Goal: Task Accomplishment & Management: Use online tool/utility

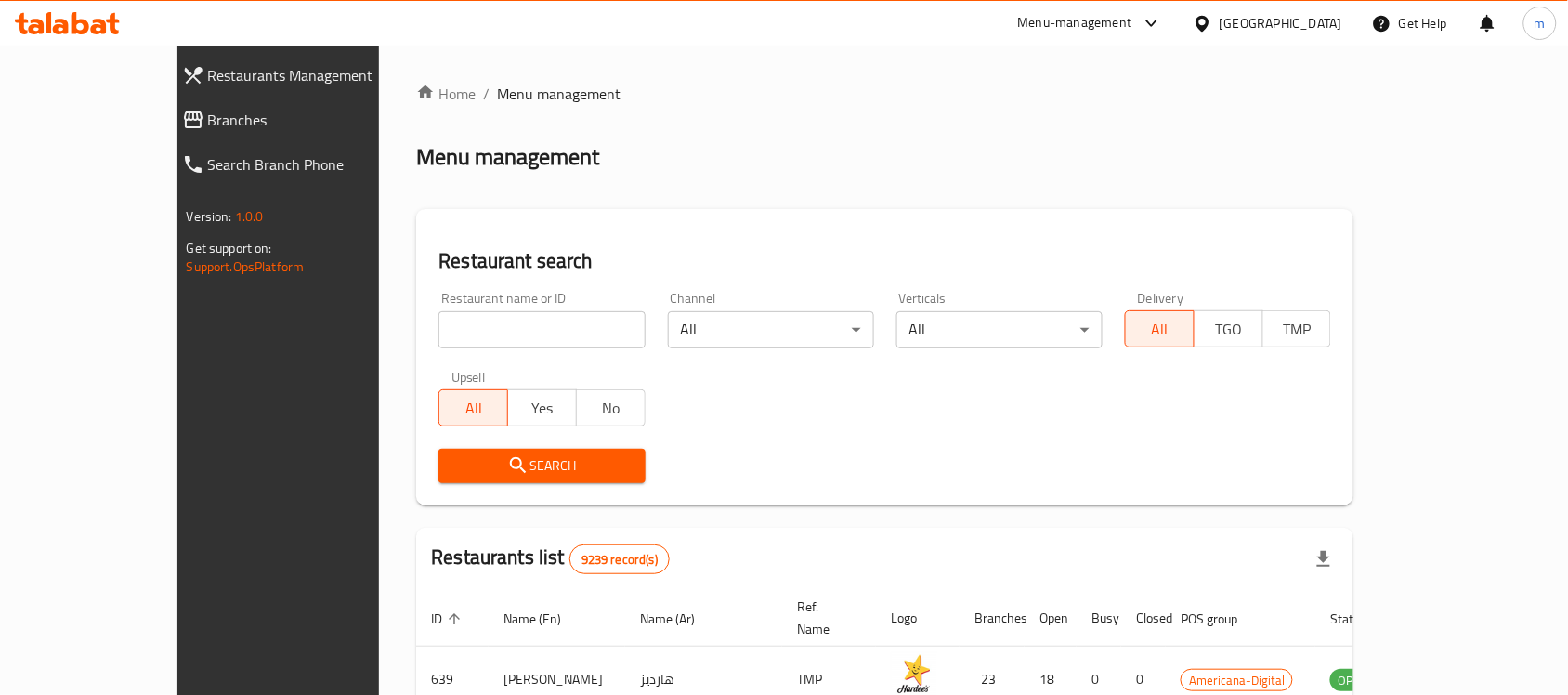
click at [168, 103] on link "Branches" at bounding box center [304, 119] width 272 height 45
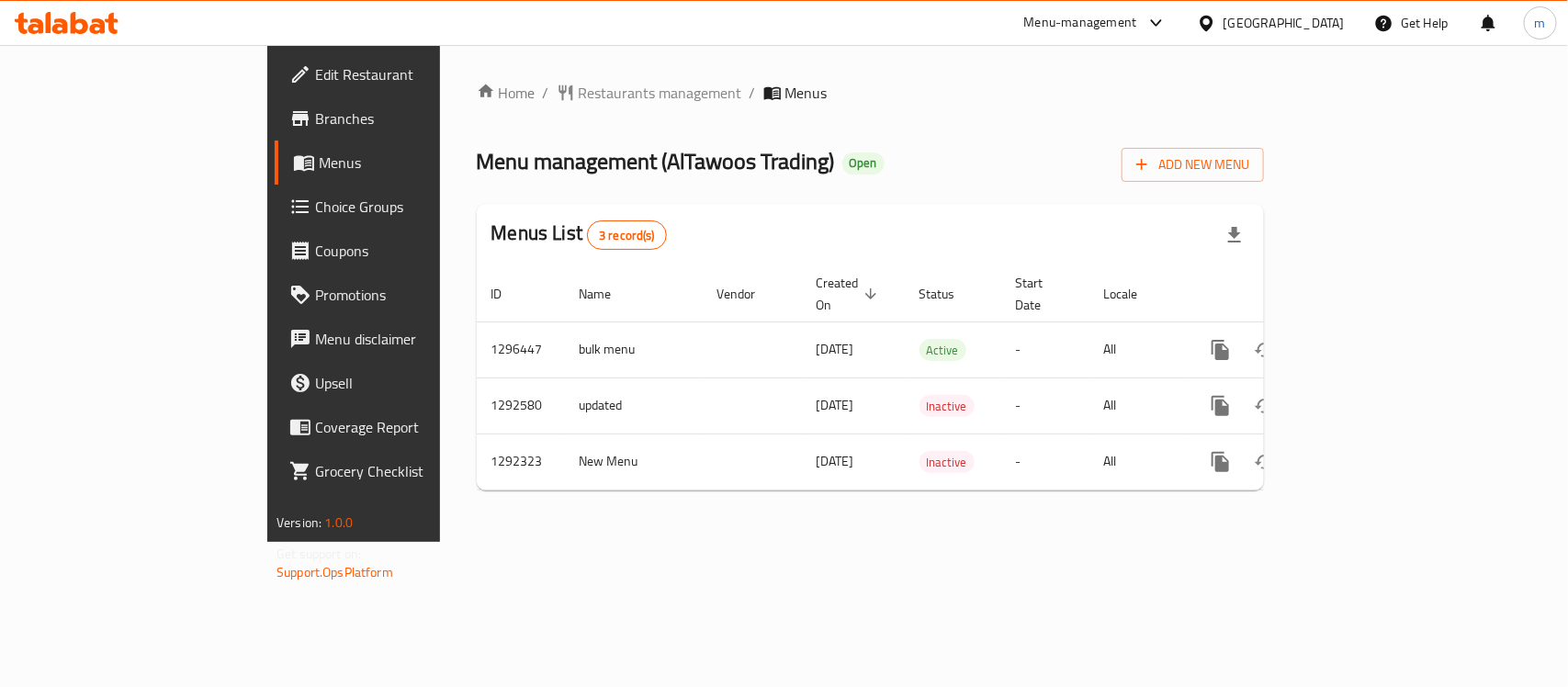
click at [48, 42] on div "Menu-management [GEOGRAPHIC_DATA] Get Help m" at bounding box center [784, 23] width 1568 height 44
click at [75, 20] on icon at bounding box center [79, 23] width 18 height 22
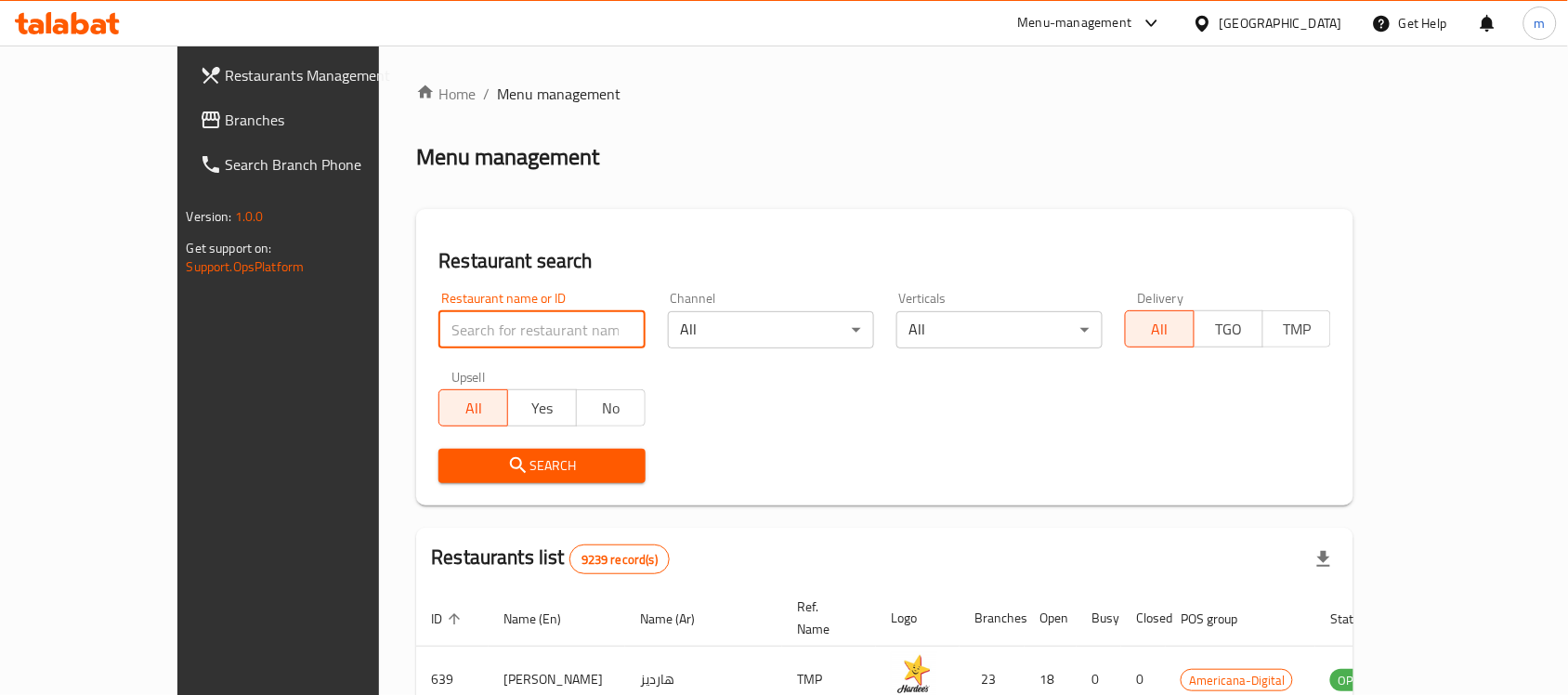
click at [439, 322] on input "search" at bounding box center [541, 329] width 207 height 37
paste input "698980"
type input "698980"
click at [508, 473] on icon "submit" at bounding box center [518, 465] width 22 height 22
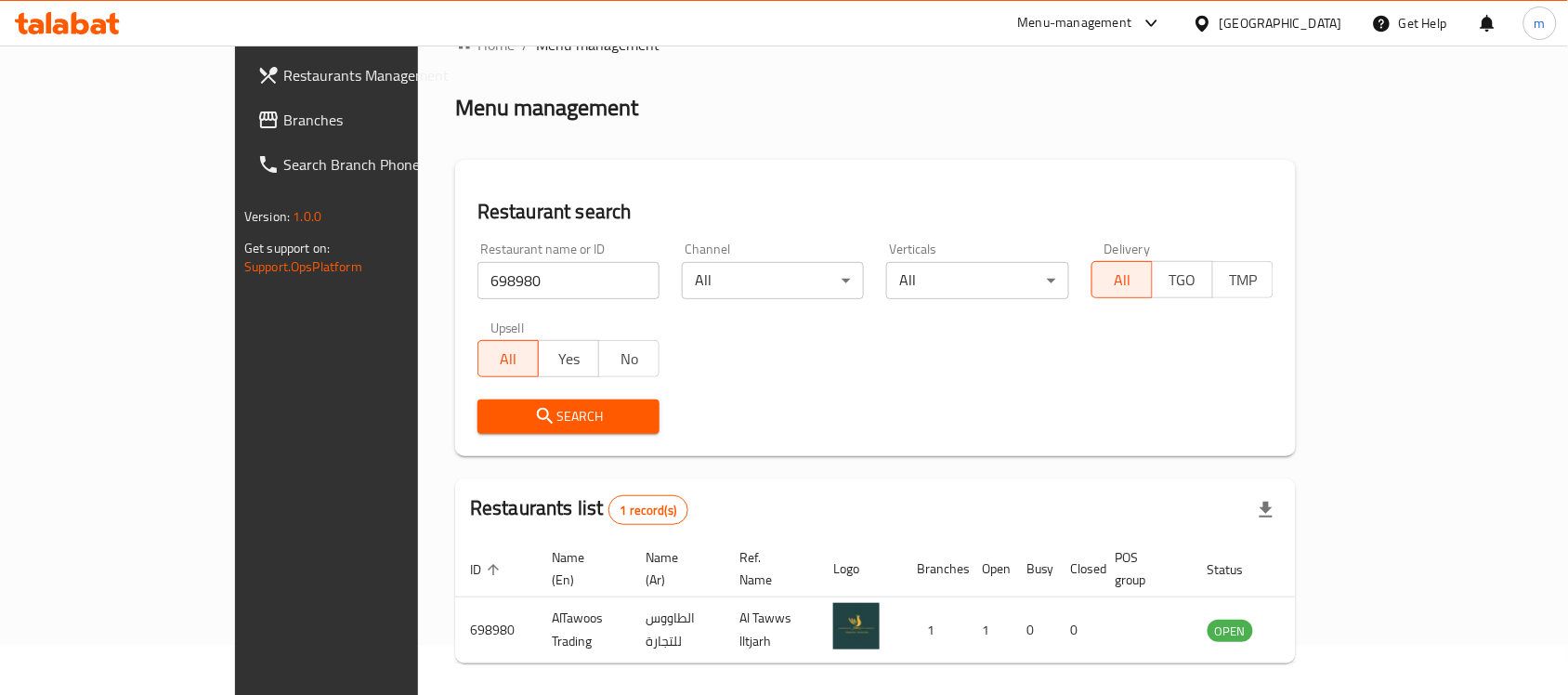
scroll to position [97, 0]
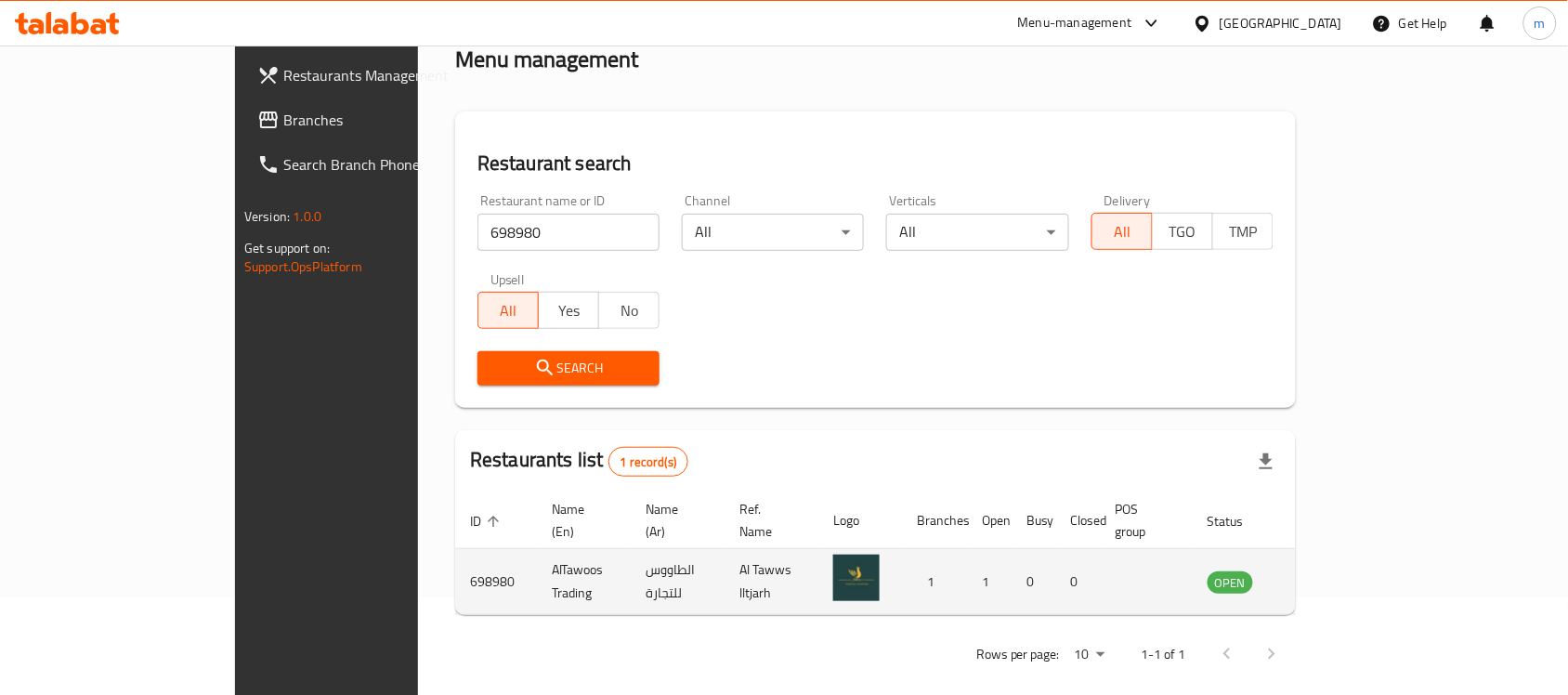
click at [1328, 570] on icon "enhanced table" at bounding box center [1316, 581] width 22 height 22
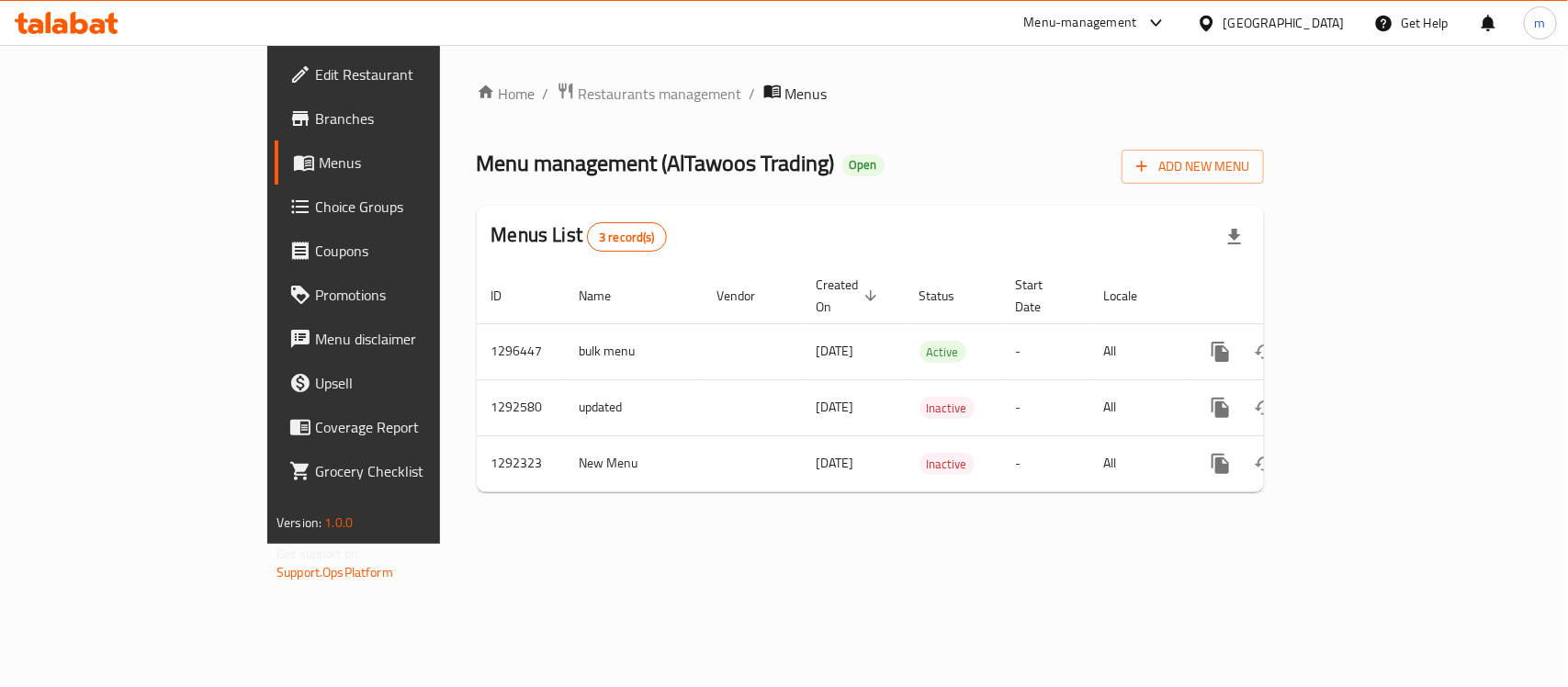
click at [88, 19] on icon at bounding box center [67, 23] width 104 height 22
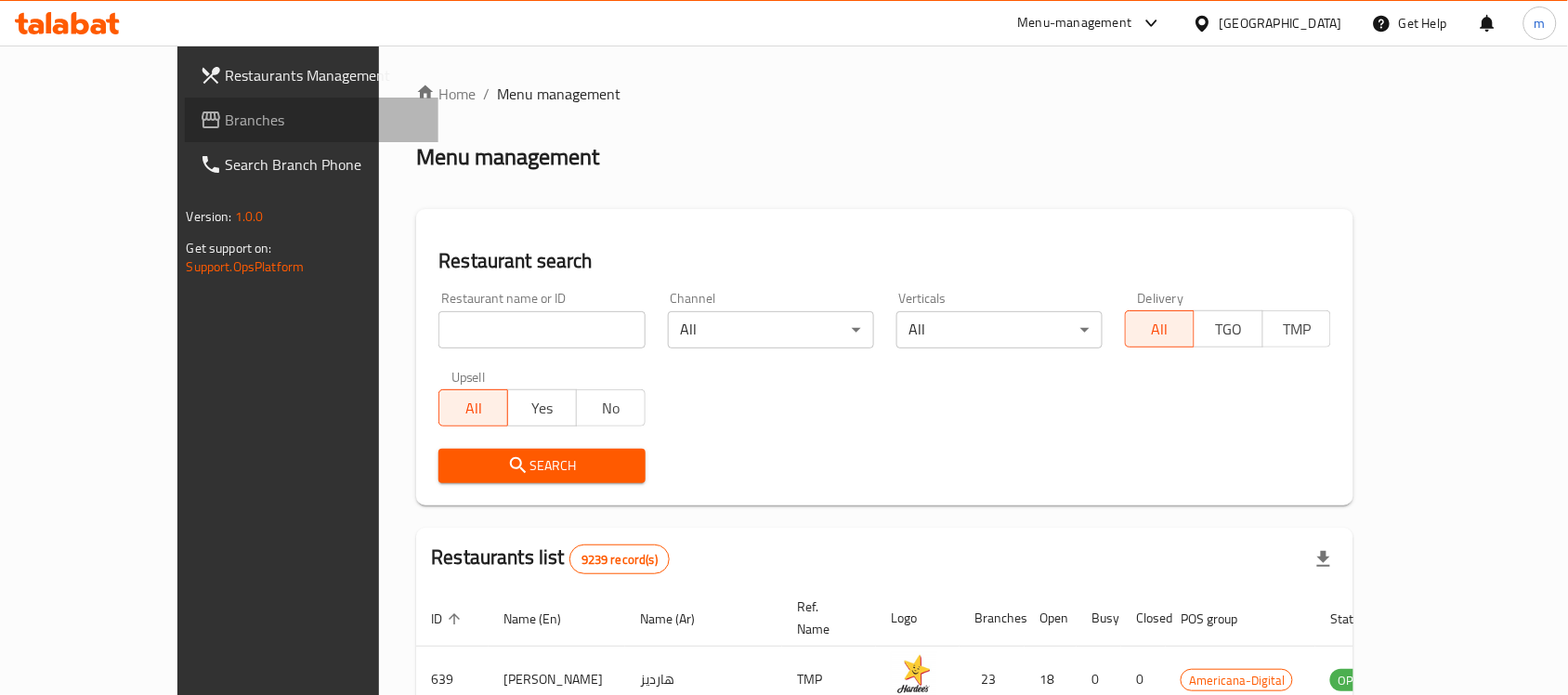
click at [226, 121] on span "Branches" at bounding box center [325, 119] width 199 height 22
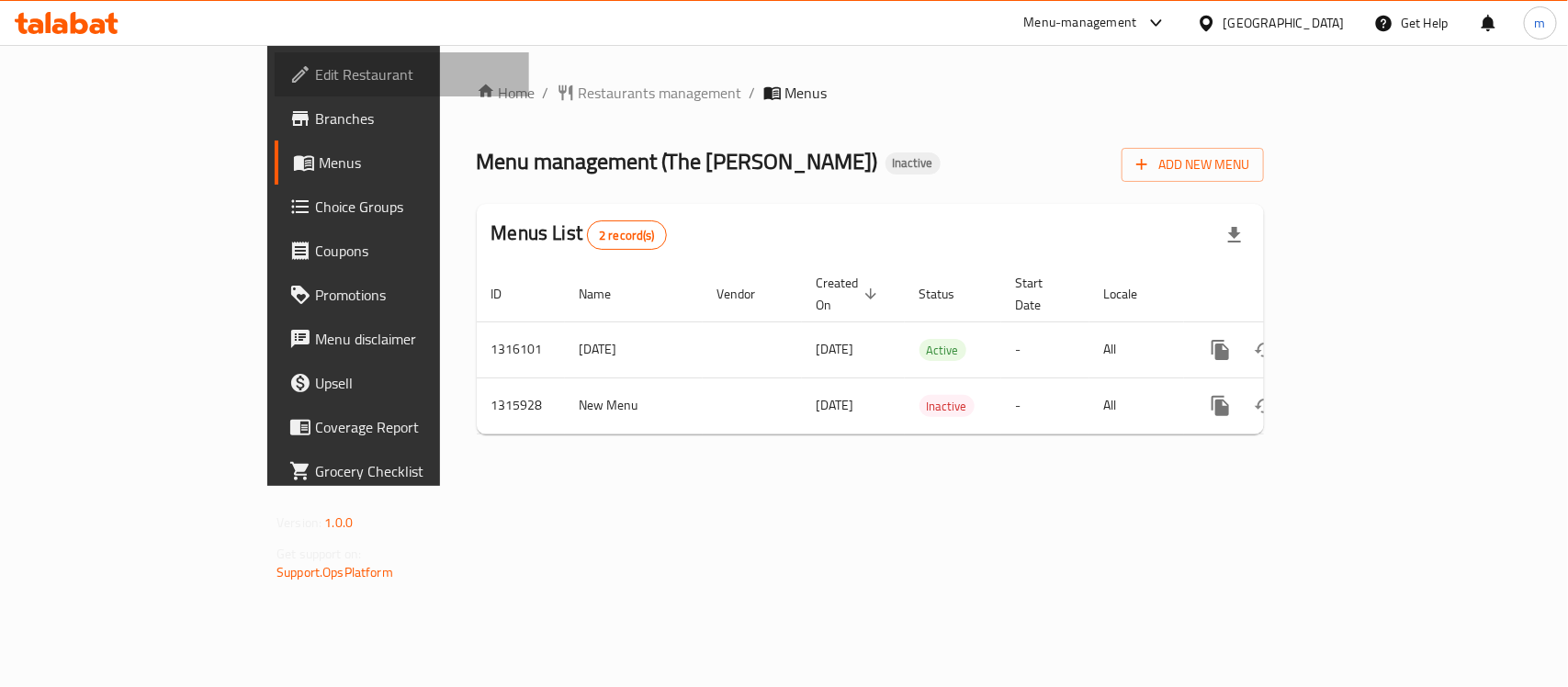
click at [315, 63] on span "Edit Restaurant" at bounding box center [415, 73] width 200 height 22
